Goal: Find specific page/section: Find specific page/section

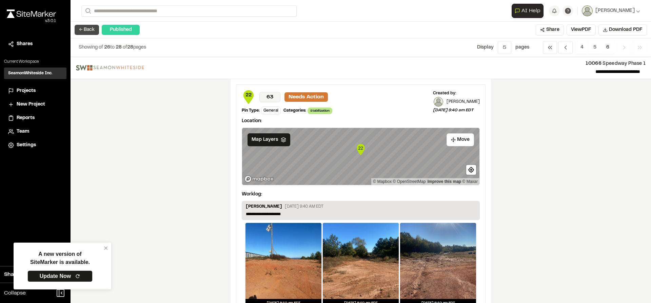
click at [93, 32] on button "← Back" at bounding box center [87, 30] width 24 height 10
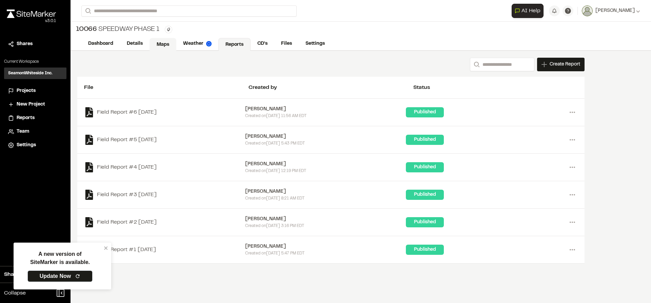
click at [156, 46] on link "Maps" at bounding box center [163, 44] width 27 height 13
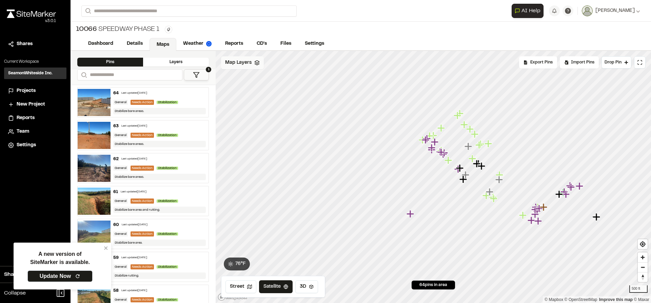
click at [244, 62] on span "Map Layers" at bounding box center [238, 62] width 26 height 7
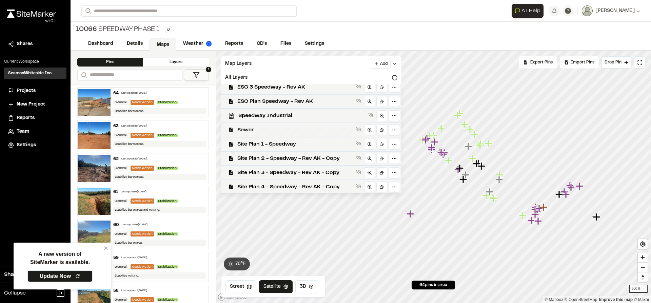
scroll to position [34, 0]
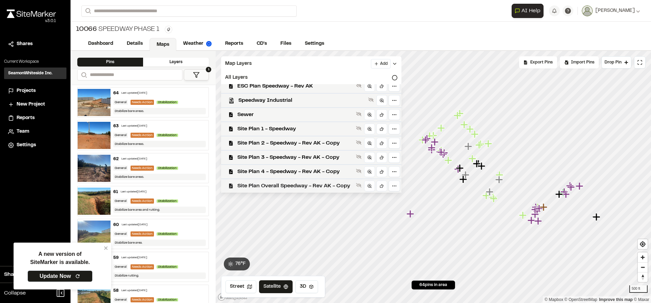
click at [273, 185] on span "Site Plan Overall Speedway - Rev AK - Copy" at bounding box center [295, 186] width 116 height 8
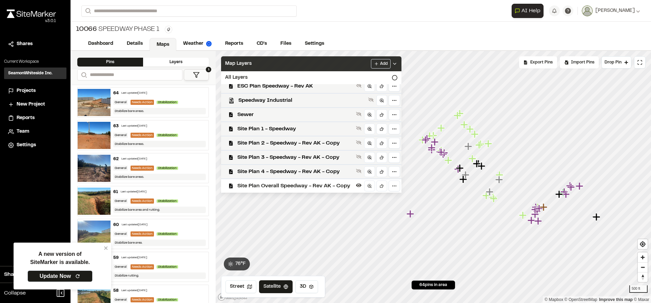
click at [396, 63] on icon at bounding box center [394, 63] width 5 height 5
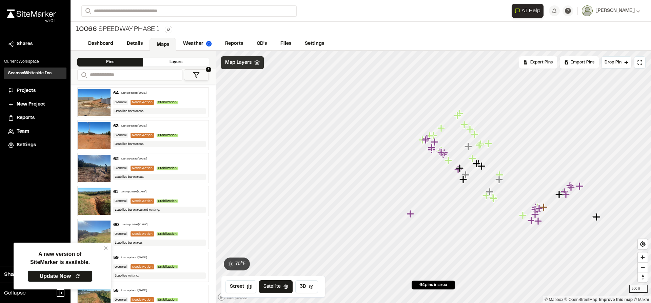
scroll to position [0, 0]
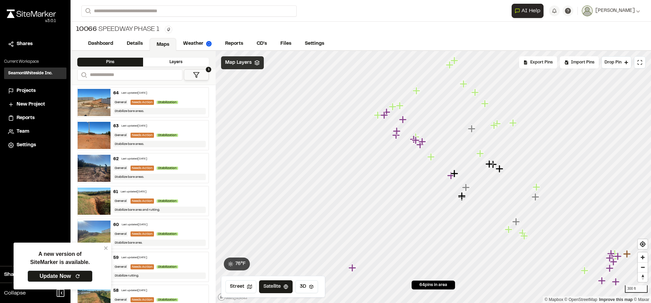
click at [201, 72] on button "1" at bounding box center [196, 74] width 25 height 11
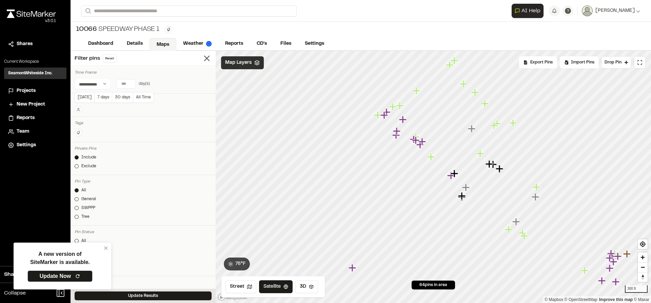
click at [123, 84] on input "number" at bounding box center [126, 83] width 19 height 9
click at [88, 95] on button "[DATE]" at bounding box center [85, 97] width 20 height 11
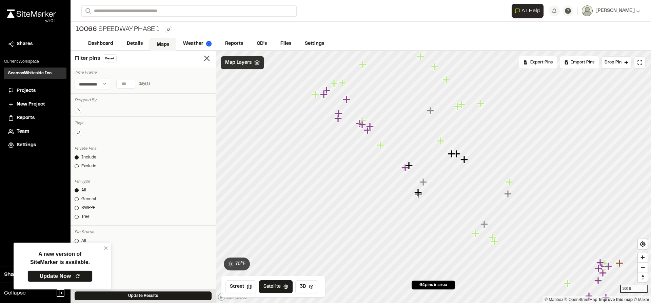
type input "*"
click at [129, 82] on input "*" at bounding box center [126, 83] width 19 height 9
click at [133, 294] on button "Update Results" at bounding box center [143, 295] width 137 height 9
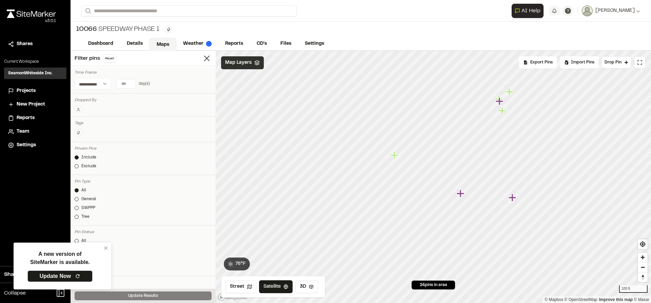
click at [514, 197] on icon "Map marker" at bounding box center [512, 197] width 7 height 7
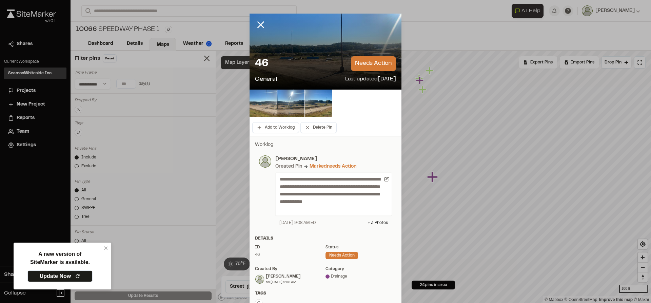
click at [265, 109] on img at bounding box center [263, 103] width 27 height 27
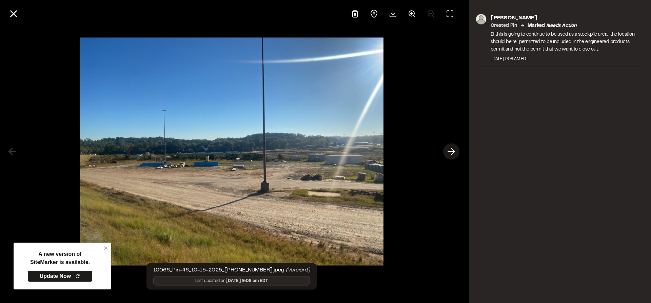
click at [450, 149] on icon at bounding box center [451, 152] width 11 height 12
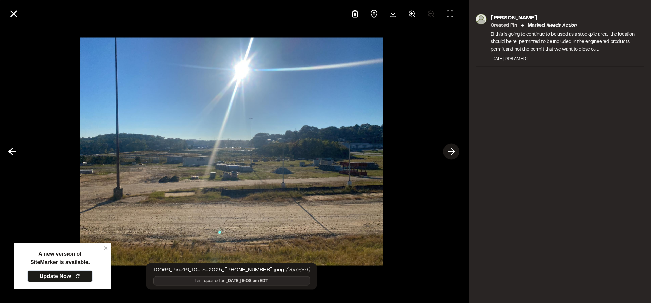
click at [450, 149] on icon at bounding box center [451, 152] width 11 height 12
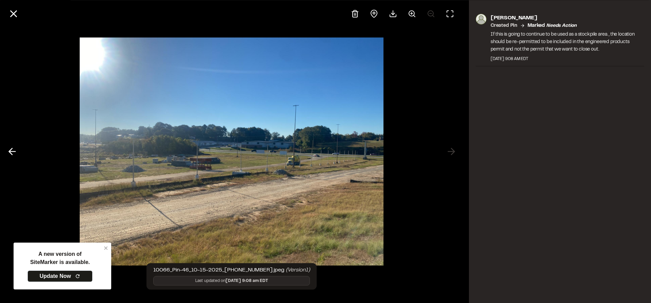
drag, startPoint x: 12, startPoint y: 18, endPoint x: 14, endPoint y: 21, distance: 4.1
click at [12, 18] on icon at bounding box center [14, 14] width 12 height 12
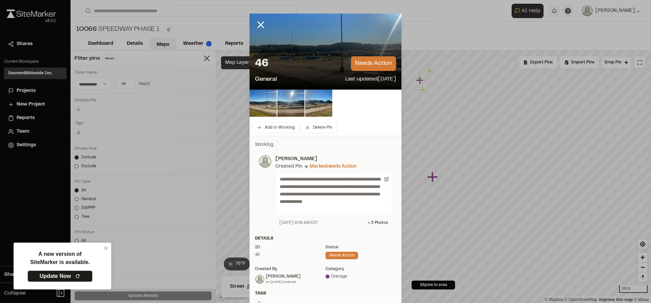
click at [259, 21] on icon at bounding box center [261, 25] width 12 height 12
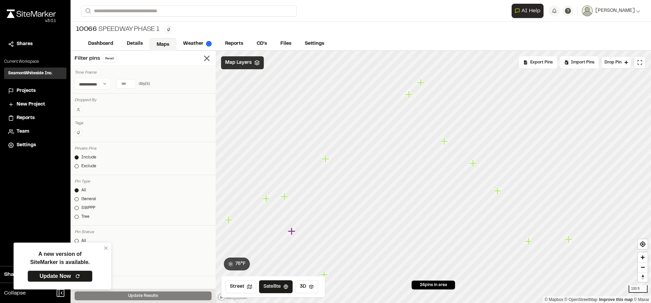
click at [530, 244] on icon "Map marker" at bounding box center [528, 240] width 7 height 7
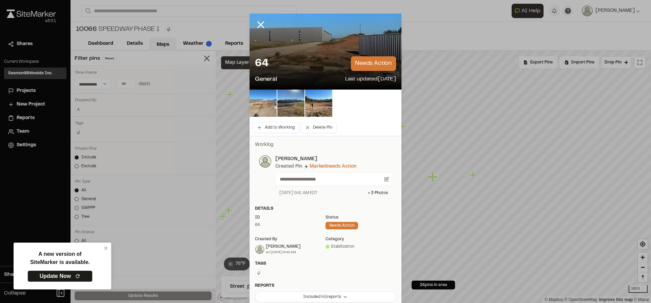
click at [260, 104] on img at bounding box center [263, 103] width 27 height 27
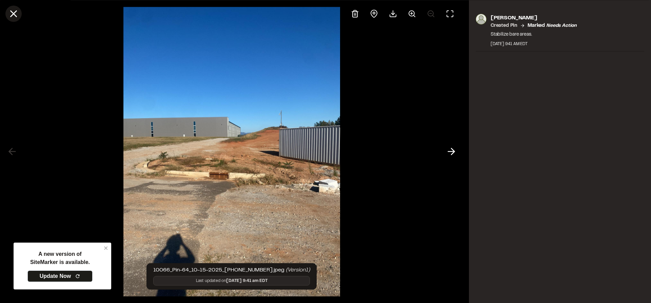
click at [12, 14] on icon at bounding box center [14, 14] width 12 height 12
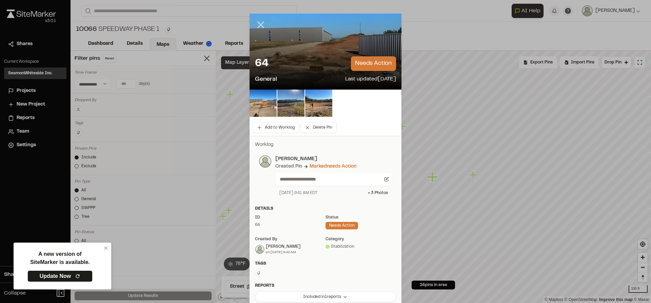
click at [257, 24] on icon at bounding box center [261, 25] width 12 height 12
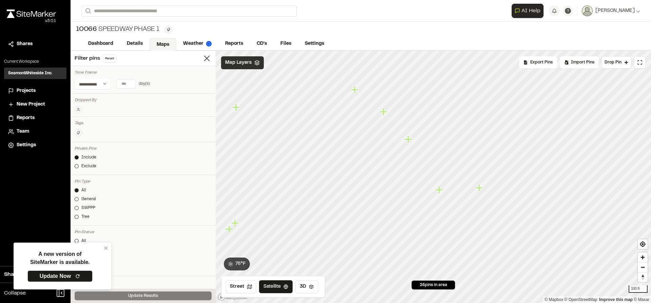
click at [412, 141] on icon "Map marker" at bounding box center [409, 139] width 9 height 9
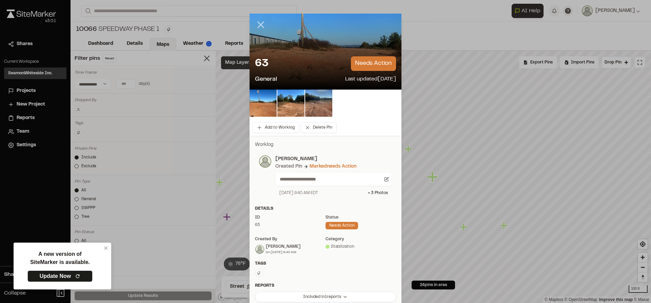
click at [256, 22] on icon at bounding box center [261, 25] width 12 height 12
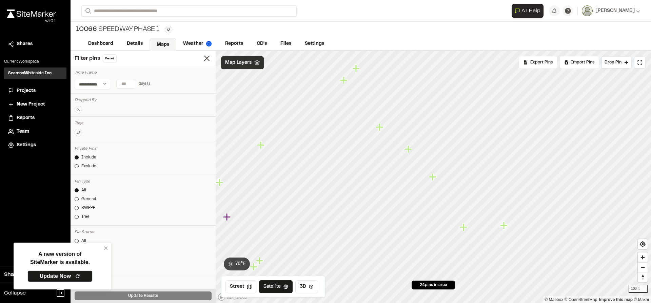
click at [410, 152] on icon "Map marker" at bounding box center [409, 149] width 9 height 9
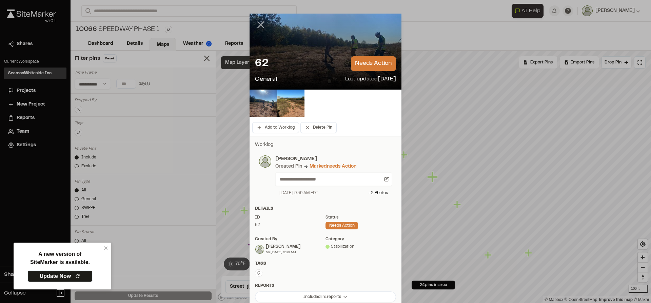
click at [260, 25] on icon at bounding box center [261, 25] width 12 height 12
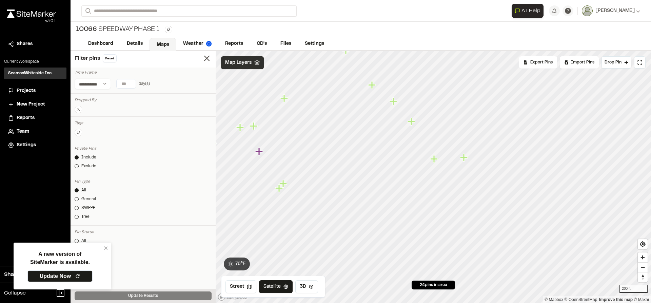
click at [434, 161] on icon "Map marker" at bounding box center [433, 158] width 7 height 7
click at [464, 176] on icon "Map marker" at bounding box center [462, 174] width 7 height 7
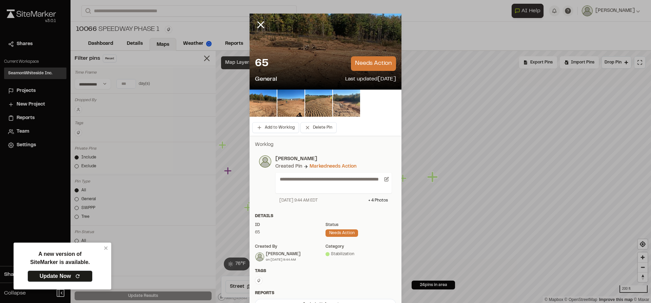
click at [346, 103] on img at bounding box center [346, 103] width 27 height 27
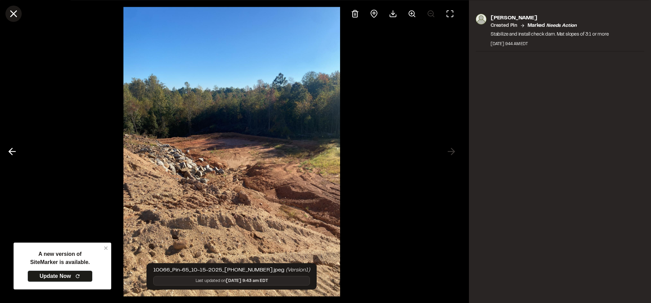
click at [14, 16] on icon at bounding box center [14, 14] width 12 height 12
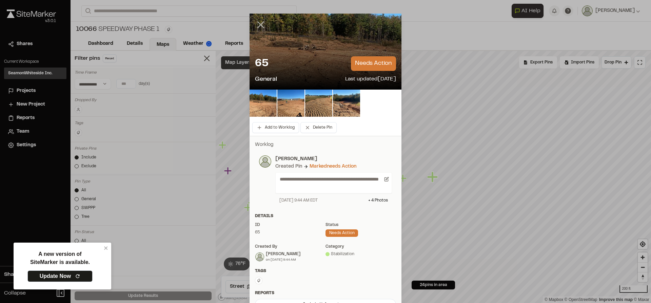
click at [261, 23] on icon at bounding box center [261, 25] width 12 height 12
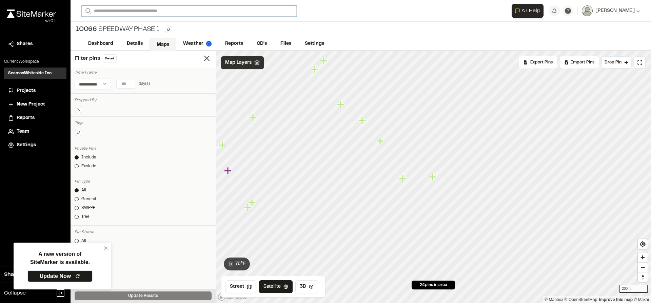
click at [139, 12] on input "Search" at bounding box center [188, 10] width 215 height 11
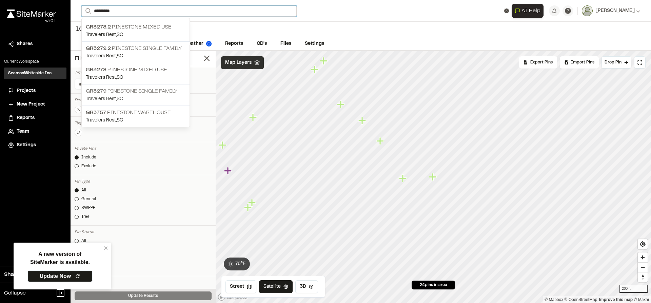
type input "*********"
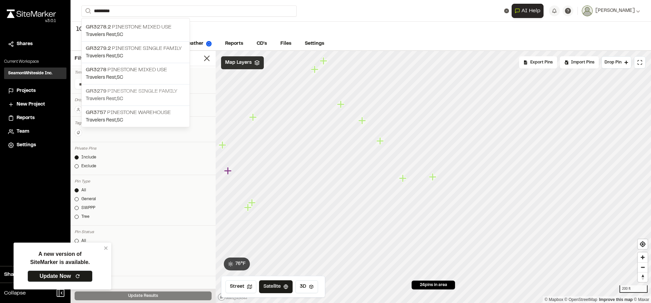
click at [141, 94] on p "GR3279 Pinestone Single Family" at bounding box center [136, 91] width 100 height 8
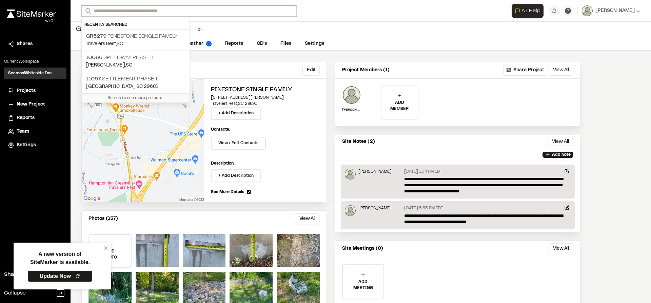
click at [133, 13] on input "Search" at bounding box center [188, 10] width 215 height 11
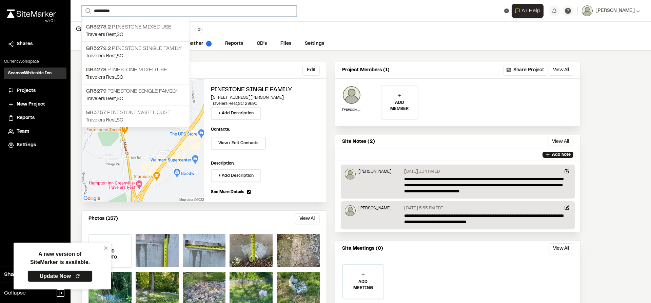
type input "*********"
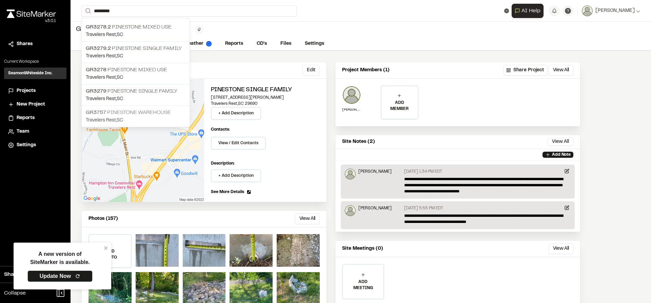
click at [134, 113] on p "GR3757 Pinestone Warehouse" at bounding box center [136, 113] width 100 height 8
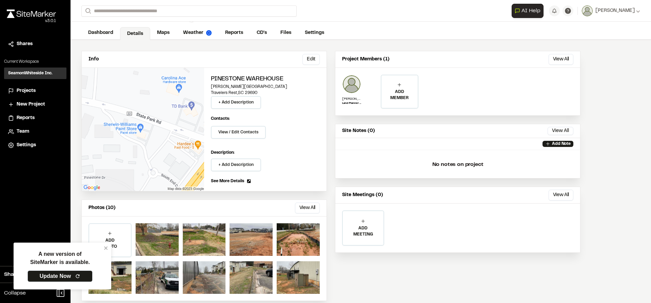
scroll to position [20, 0]
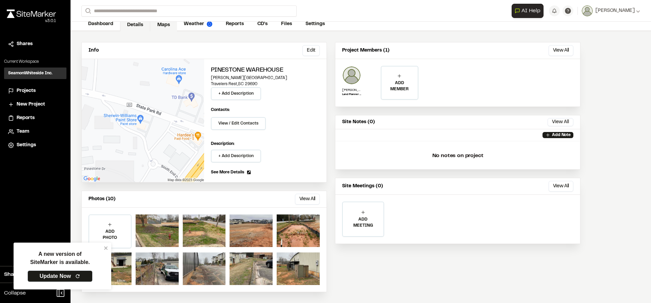
click at [159, 27] on link "Maps" at bounding box center [163, 24] width 27 height 13
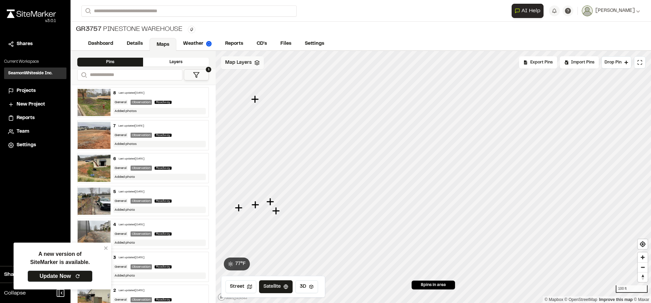
click at [240, 63] on span "Map Layers" at bounding box center [238, 62] width 26 height 7
click at [269, 93] on span "GR3757 Site Base" at bounding box center [261, 91] width 46 height 8
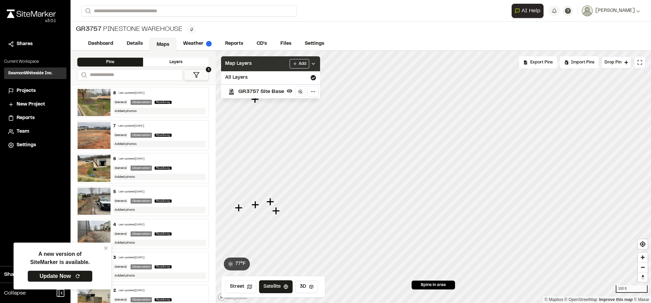
click at [316, 59] on div "Map Layers Add" at bounding box center [270, 63] width 99 height 15
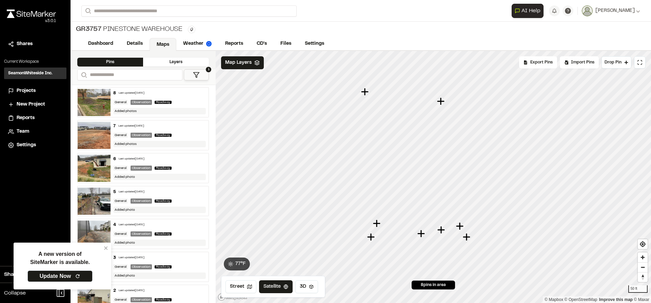
click at [443, 103] on icon "Map marker" at bounding box center [441, 101] width 9 height 9
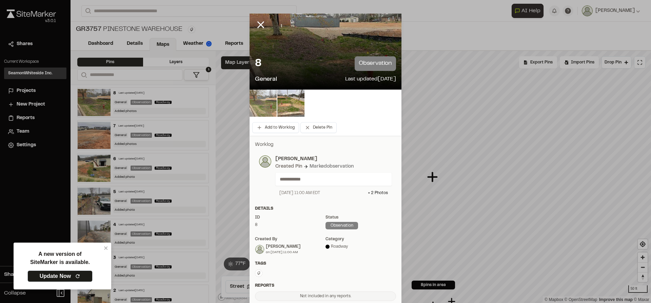
click at [267, 105] on img at bounding box center [263, 103] width 27 height 27
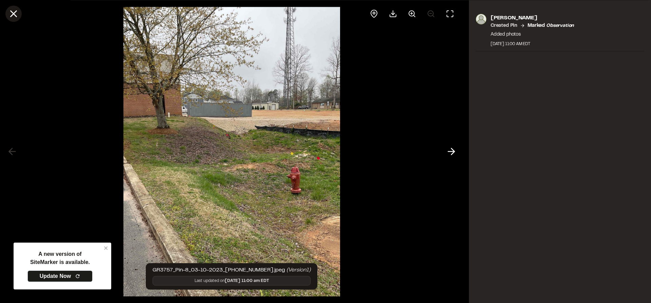
click at [14, 15] on icon at bounding box center [14, 14] width 12 height 12
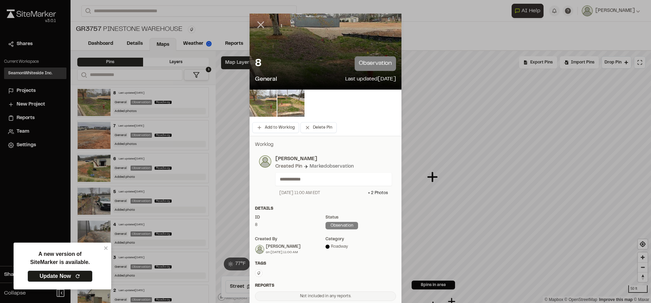
click at [258, 25] on line at bounding box center [261, 25] width 6 height 6
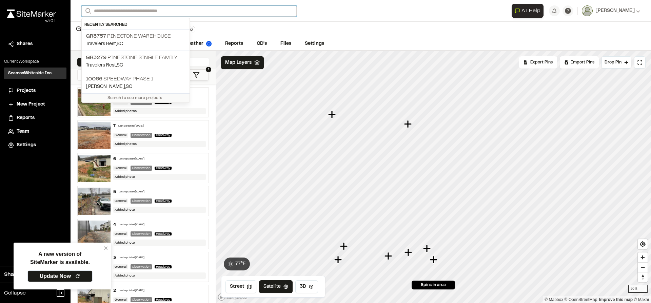
click at [136, 11] on input "Search" at bounding box center [188, 10] width 215 height 11
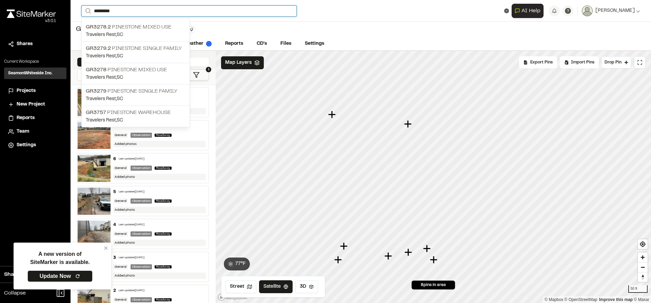
type input "*********"
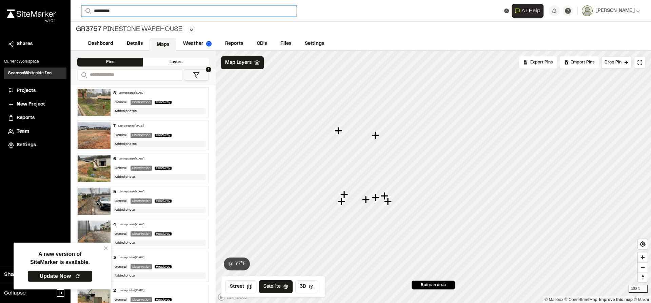
click at [135, 13] on input "*********" at bounding box center [188, 10] width 215 height 11
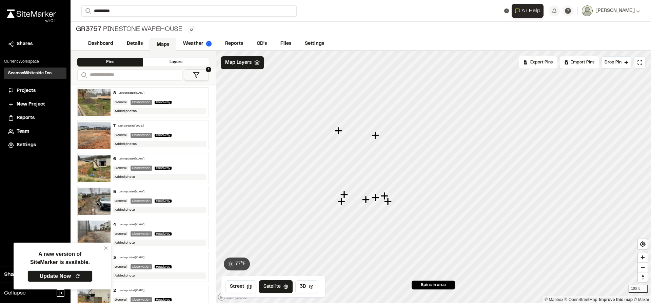
click at [129, 88] on p "GR3279 Pinestone Single Family" at bounding box center [136, 91] width 100 height 8
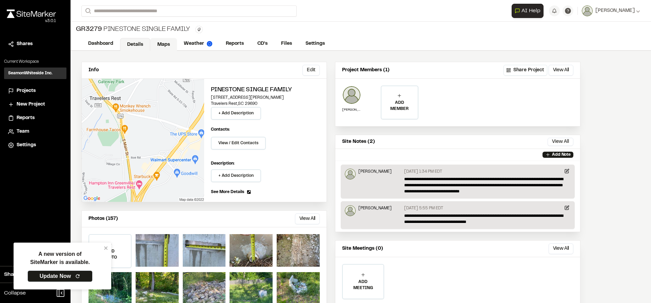
click at [158, 49] on link "Maps" at bounding box center [163, 44] width 27 height 13
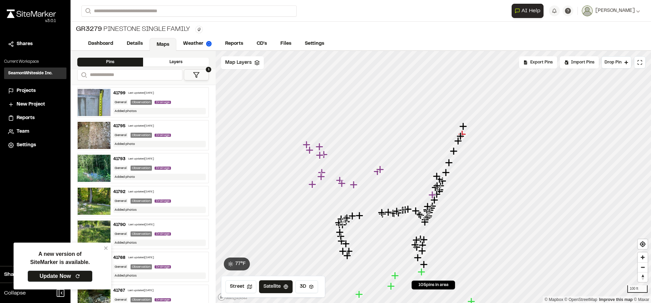
click at [463, 127] on icon "Map marker" at bounding box center [462, 125] width 7 height 7
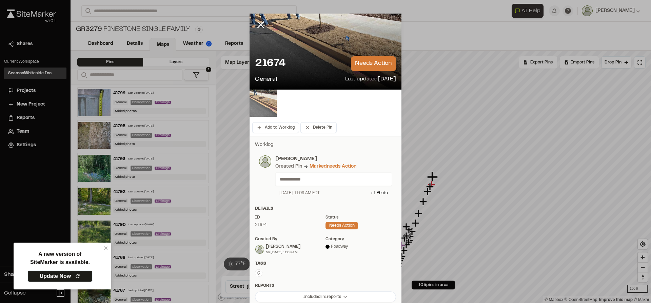
click at [255, 104] on img at bounding box center [263, 103] width 27 height 27
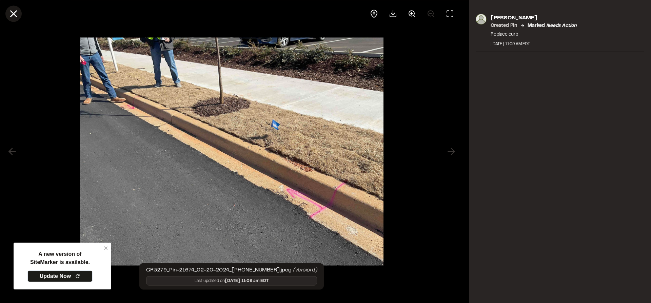
click at [18, 15] on icon at bounding box center [14, 14] width 12 height 12
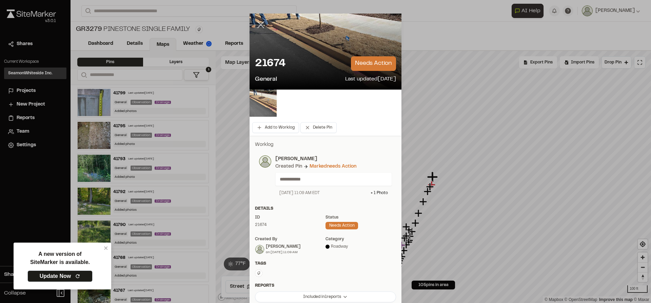
click at [257, 23] on icon at bounding box center [261, 25] width 12 height 12
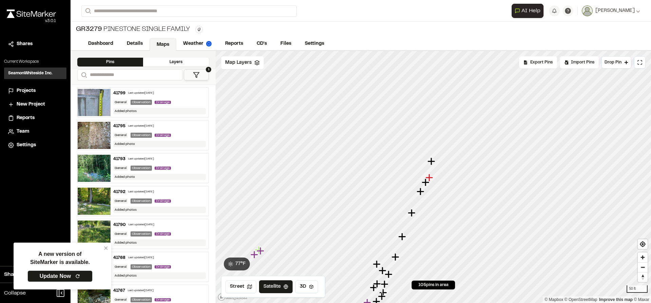
click at [427, 184] on icon "Map marker" at bounding box center [426, 182] width 9 height 9
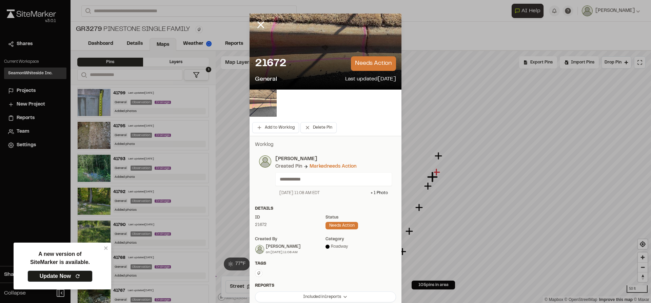
click at [266, 105] on img at bounding box center [263, 103] width 27 height 27
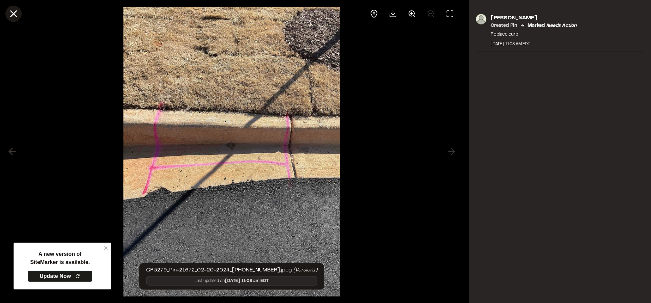
click at [16, 10] on icon at bounding box center [14, 14] width 12 height 12
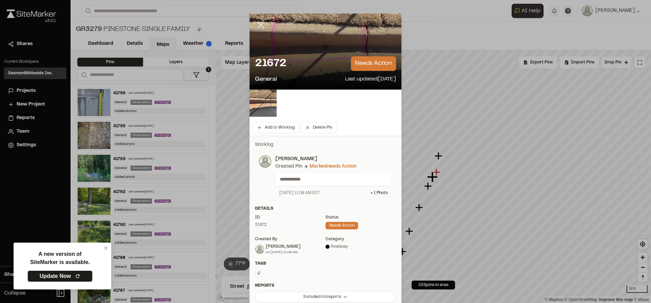
click at [262, 28] on icon at bounding box center [261, 25] width 12 height 12
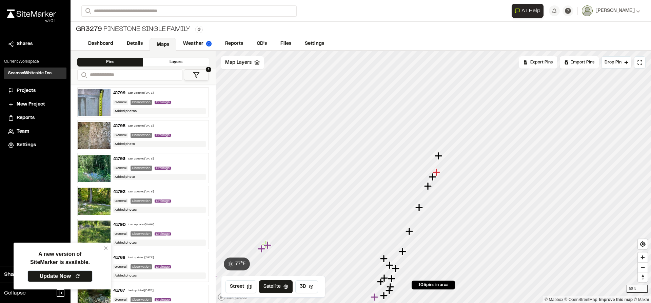
click at [428, 188] on icon "Map marker" at bounding box center [427, 185] width 7 height 7
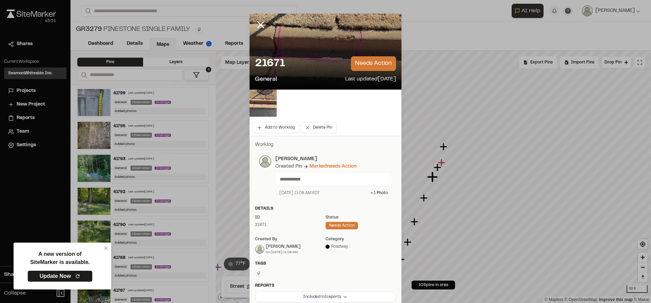
click at [256, 23] on icon at bounding box center [261, 25] width 12 height 12
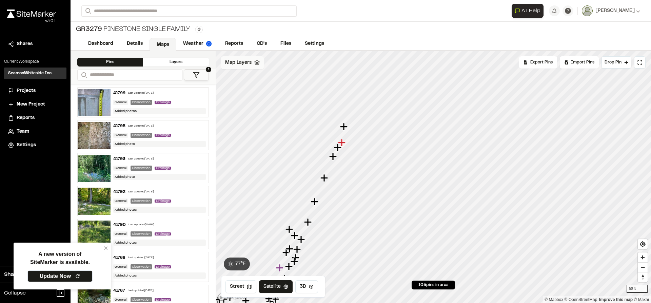
click at [248, 66] on span "Map Layers" at bounding box center [238, 62] width 26 height 7
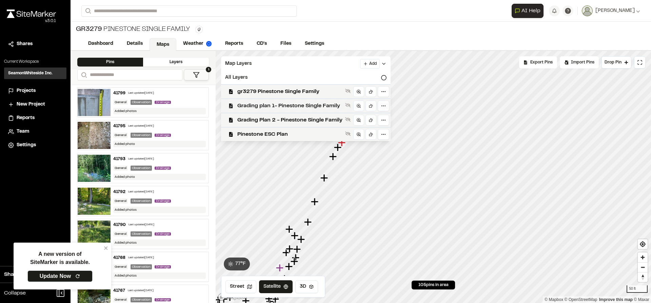
click at [291, 109] on span "Grading plan 1- Pinestone Single Family" at bounding box center [289, 106] width 105 height 8
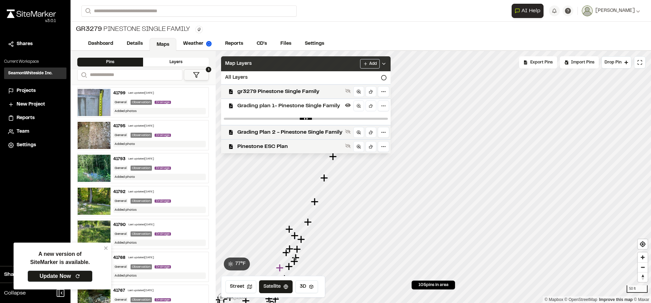
click at [384, 64] on icon at bounding box center [383, 63] width 5 height 5
